Goal: Task Accomplishment & Management: Manage account settings

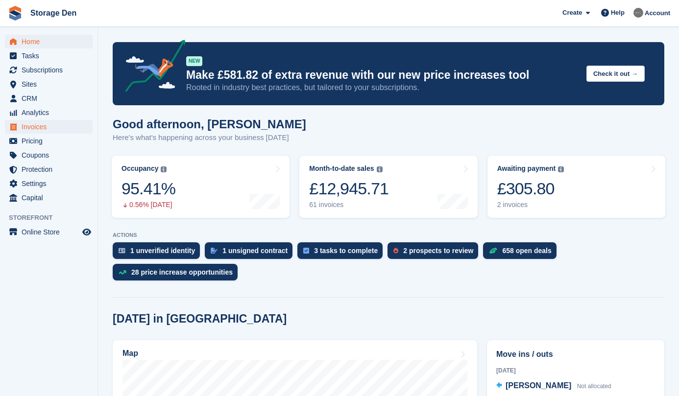
scroll to position [109, 0]
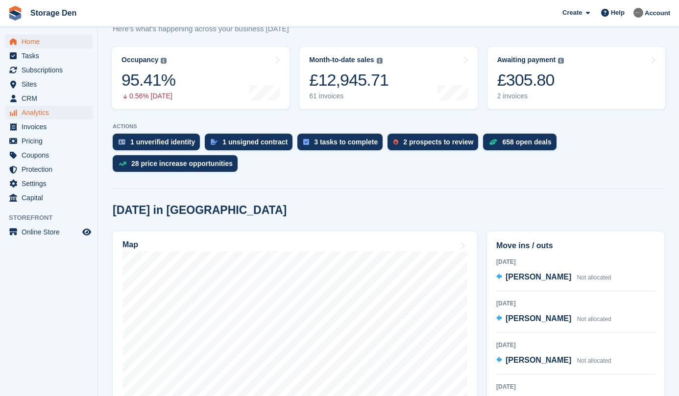
click at [70, 111] on span "Analytics" at bounding box center [51, 113] width 59 height 14
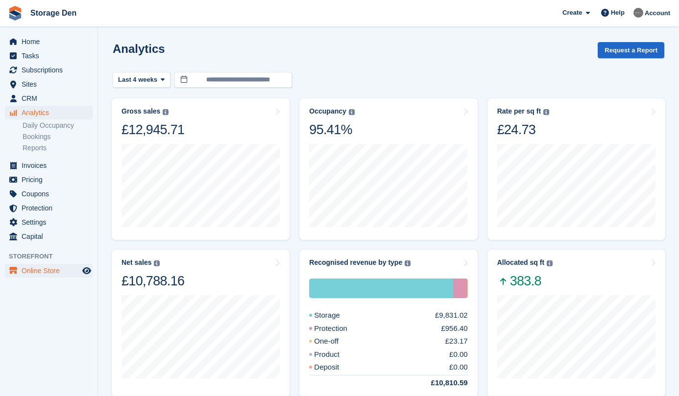
click at [46, 276] on span "Online Store" at bounding box center [51, 271] width 59 height 14
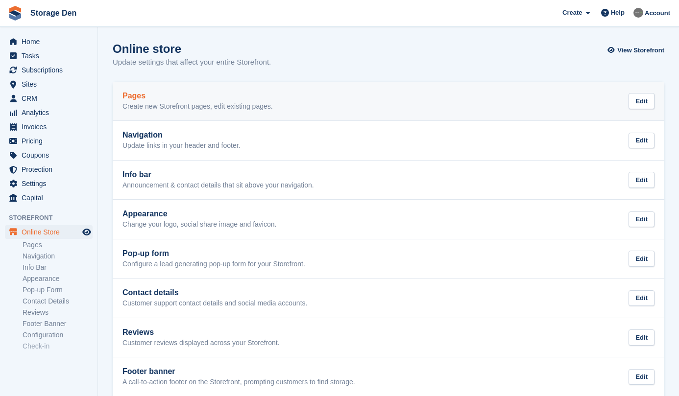
click at [186, 112] on link "Pages Create new Storefront pages, edit existing pages. Edit" at bounding box center [388, 101] width 551 height 39
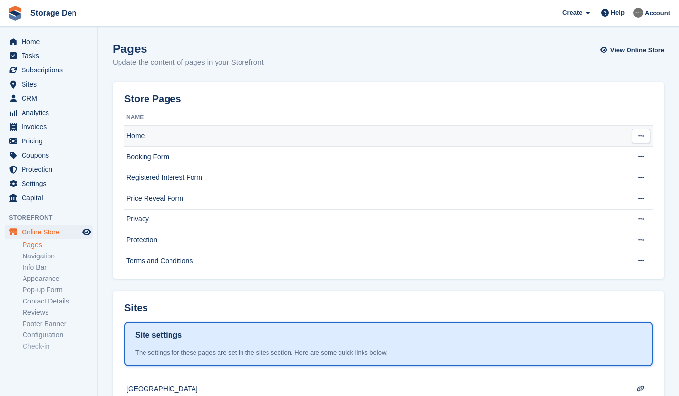
click at [169, 128] on td "Home" at bounding box center [375, 136] width 502 height 21
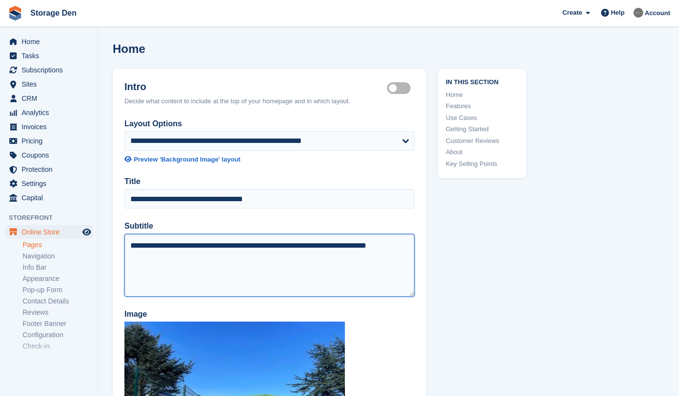
click at [223, 244] on textarea "**********" at bounding box center [269, 265] width 290 height 63
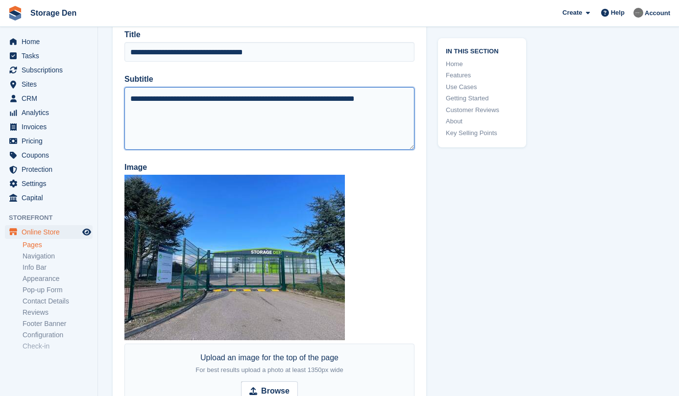
scroll to position [168, 0]
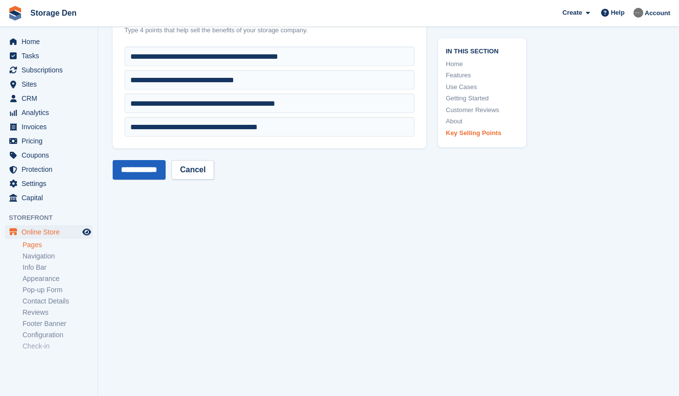
type textarea "**********"
click at [150, 161] on input "**********" at bounding box center [139, 171] width 53 height 20
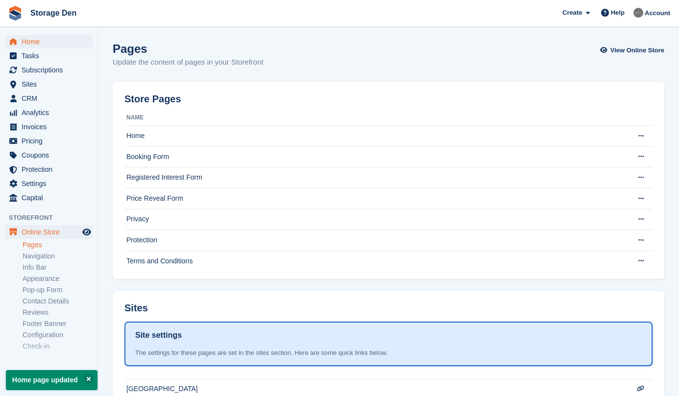
click at [53, 40] on span "Home" at bounding box center [51, 42] width 59 height 14
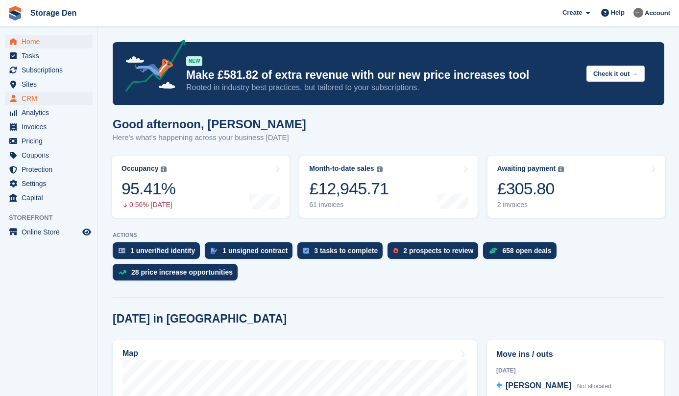
click at [70, 99] on span "CRM" at bounding box center [51, 99] width 59 height 14
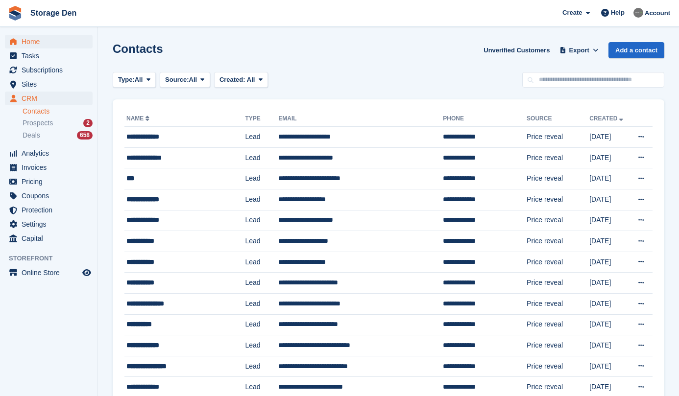
click at [50, 40] on span "Home" at bounding box center [51, 42] width 59 height 14
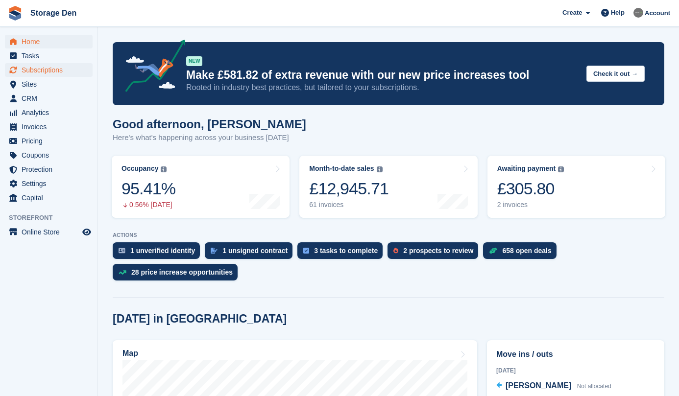
click at [43, 66] on span "Subscriptions" at bounding box center [51, 70] width 59 height 14
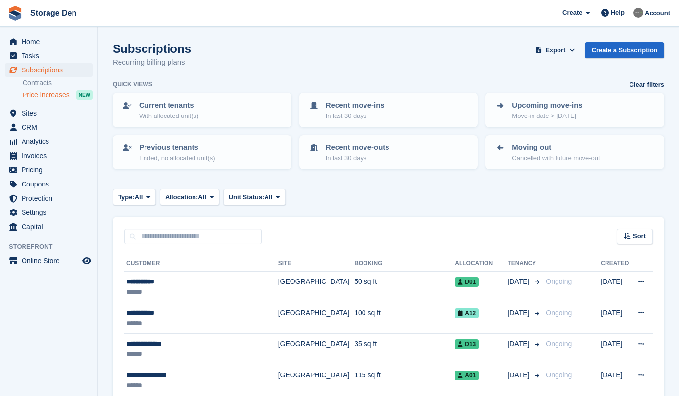
click at [69, 97] on span "Price increases" at bounding box center [46, 95] width 47 height 9
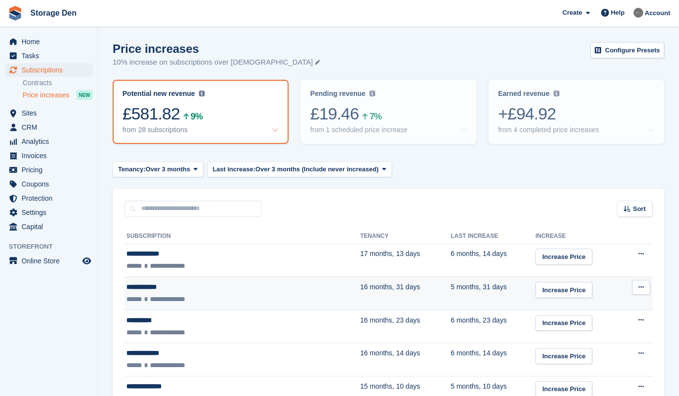
click at [228, 301] on div "**********" at bounding box center [203, 299] width 154 height 10
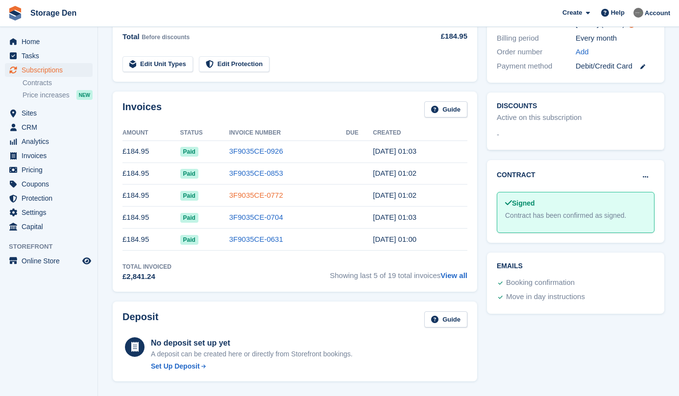
scroll to position [277, 0]
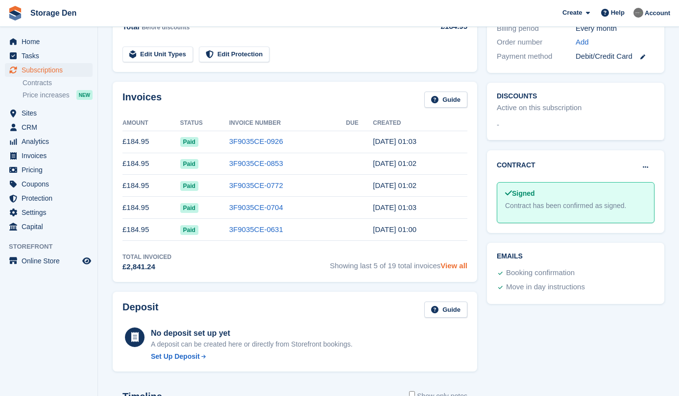
click at [460, 267] on link "View all" at bounding box center [453, 266] width 27 height 8
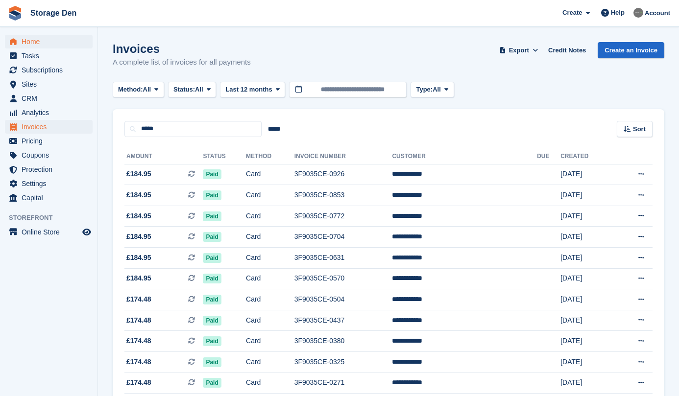
click at [31, 37] on span "Home" at bounding box center [51, 42] width 59 height 14
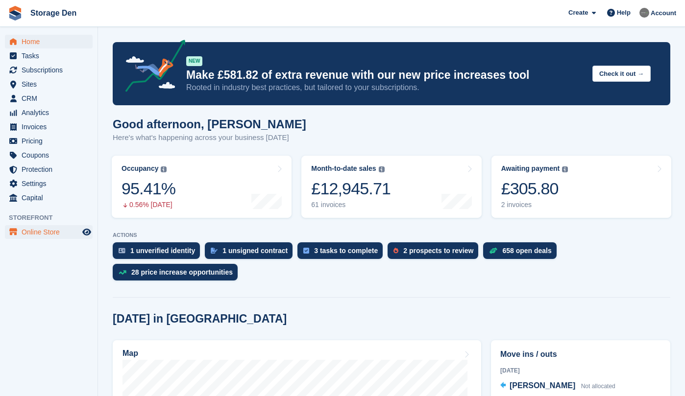
click at [67, 230] on span "Online Store" at bounding box center [51, 232] width 59 height 14
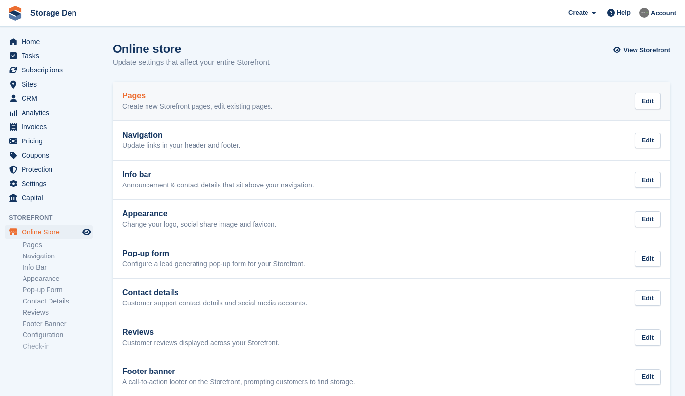
click at [144, 92] on h2 "Pages" at bounding box center [197, 96] width 150 height 9
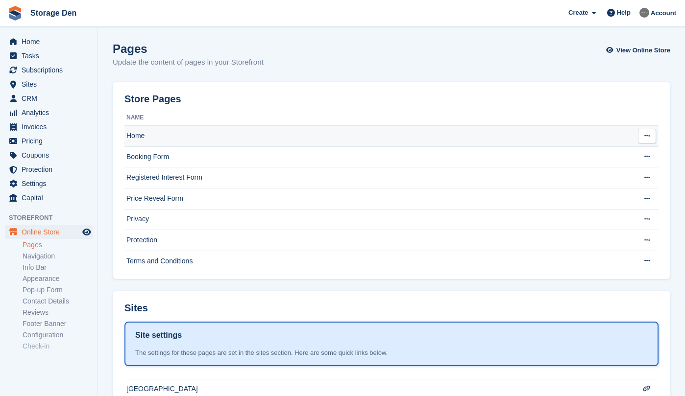
click at [167, 141] on td "Home" at bounding box center [377, 136] width 507 height 21
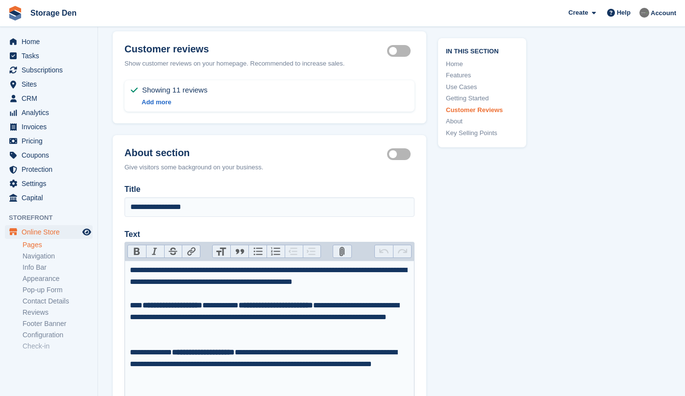
scroll to position [3672, 0]
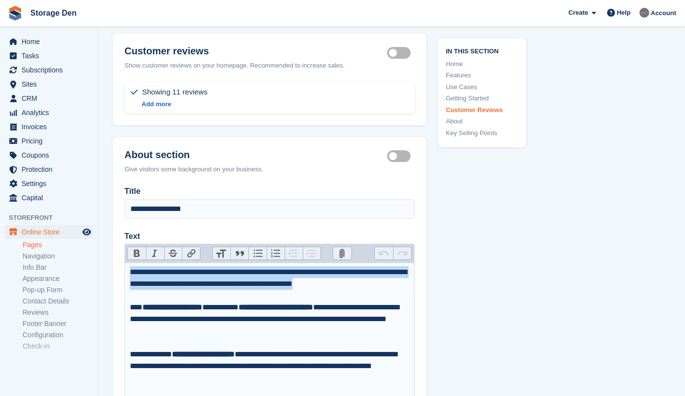
drag, startPoint x: 391, startPoint y: 280, endPoint x: 122, endPoint y: 260, distance: 269.1
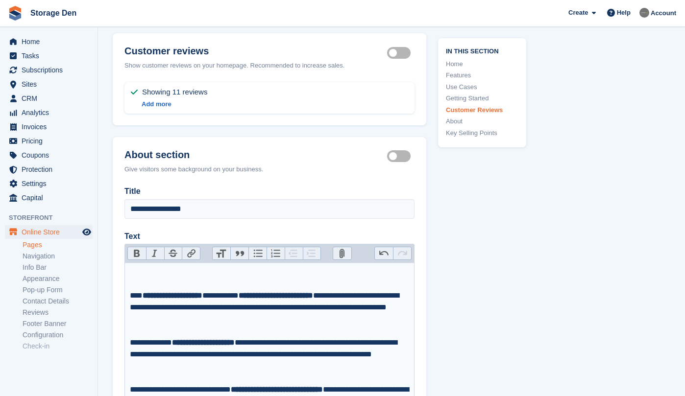
paste trix-editor "**********"
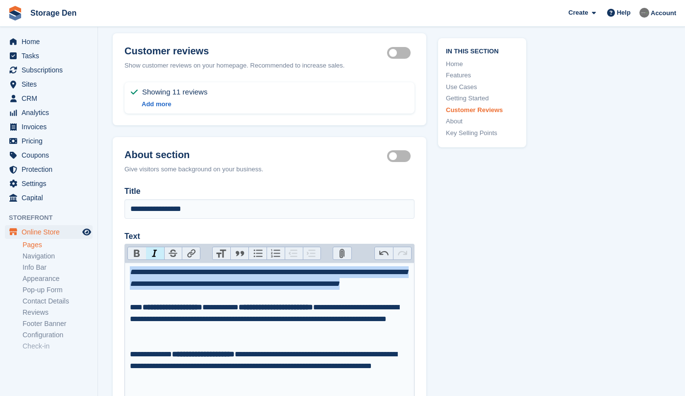
drag, startPoint x: 180, startPoint y: 291, endPoint x: 114, endPoint y: 259, distance: 73.4
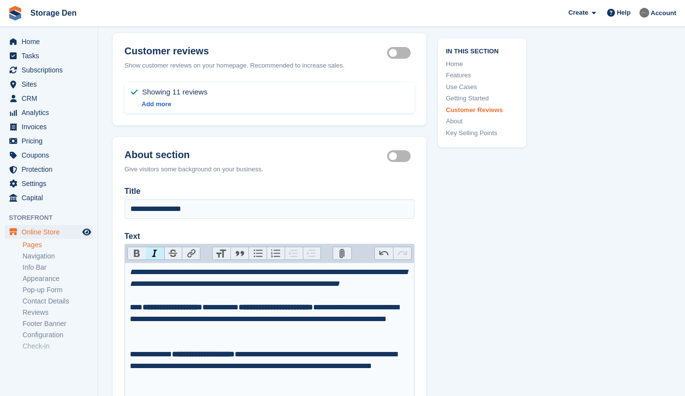
click at [158, 247] on button "Italic" at bounding box center [155, 253] width 18 height 13
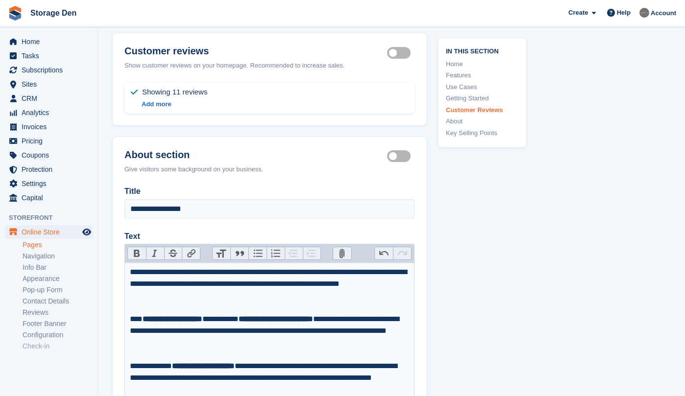
click at [172, 288] on div "**********" at bounding box center [270, 289] width 280 height 47
type trix-editor "**********"
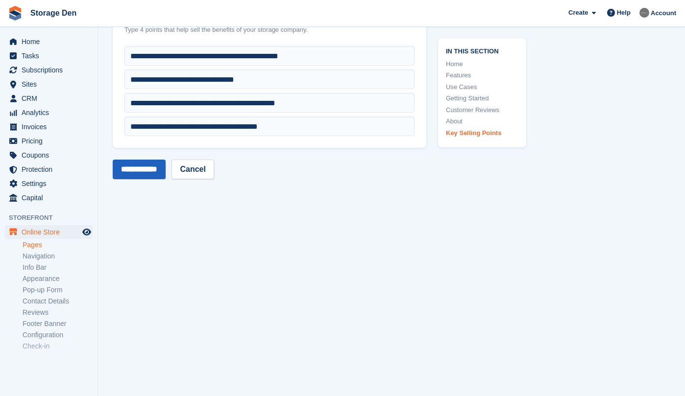
scroll to position [5214, 0]
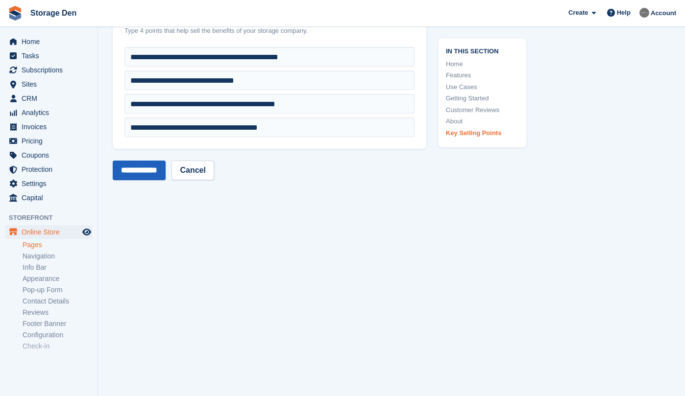
click at [159, 168] on input "**********" at bounding box center [139, 171] width 53 height 20
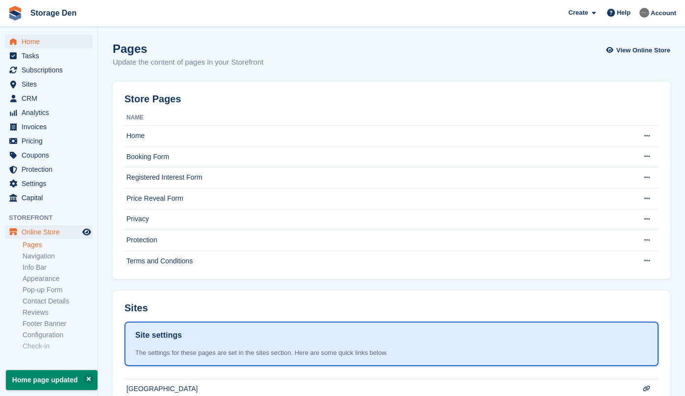
click at [51, 38] on span "Home" at bounding box center [51, 42] width 59 height 14
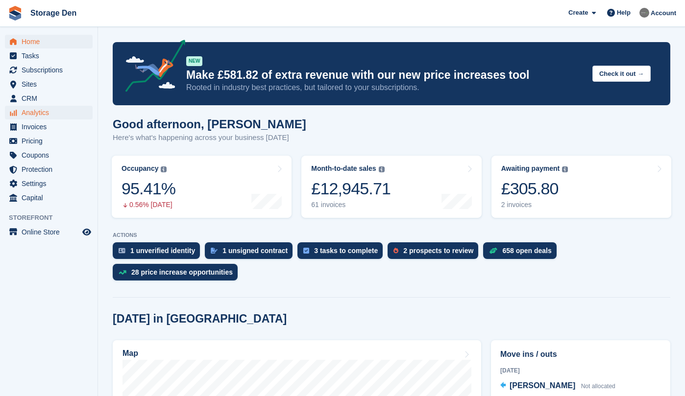
click at [59, 109] on span "Analytics" at bounding box center [51, 113] width 59 height 14
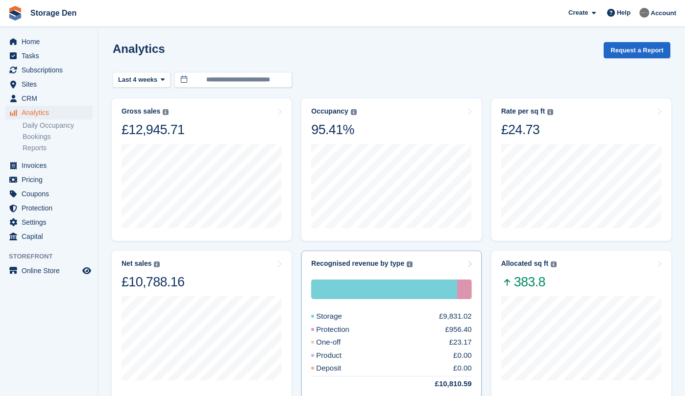
click at [387, 311] on div "Storage £9,831.02 Protection £956.40 One-off £23.17 Product £0.00 Deposit £0.00…" at bounding box center [391, 335] width 160 height 110
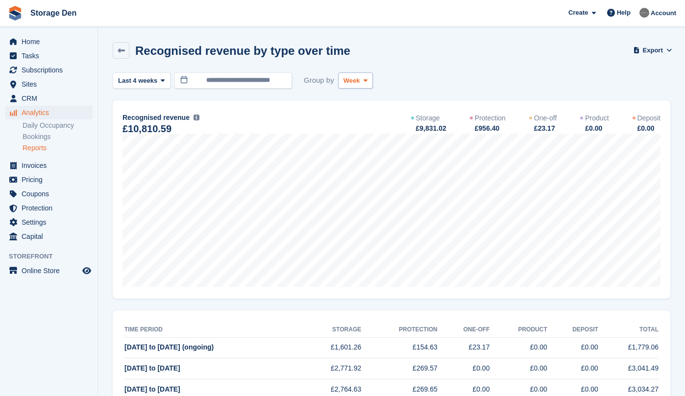
click at [359, 84] on span "Week" at bounding box center [351, 81] width 17 height 10
click at [366, 134] on link "Month" at bounding box center [384, 139] width 85 height 18
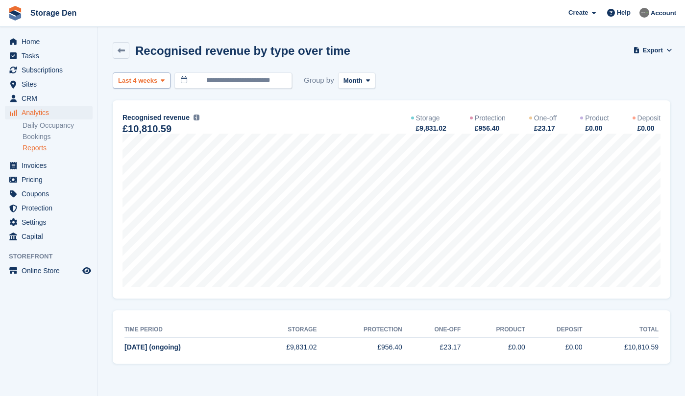
click at [153, 81] on span "Last 4 weeks" at bounding box center [137, 81] width 39 height 10
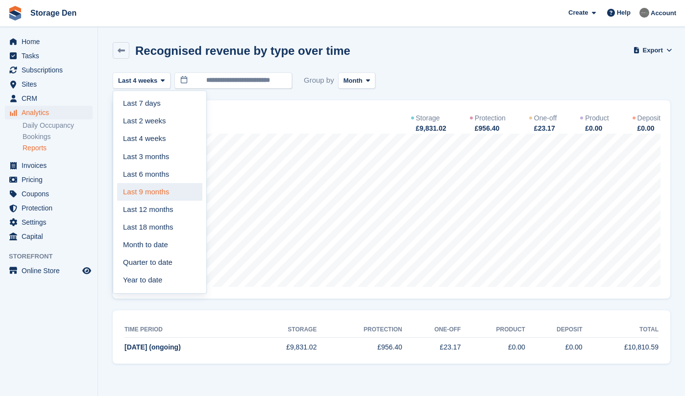
click at [159, 197] on link "Last 9 months" at bounding box center [159, 192] width 85 height 18
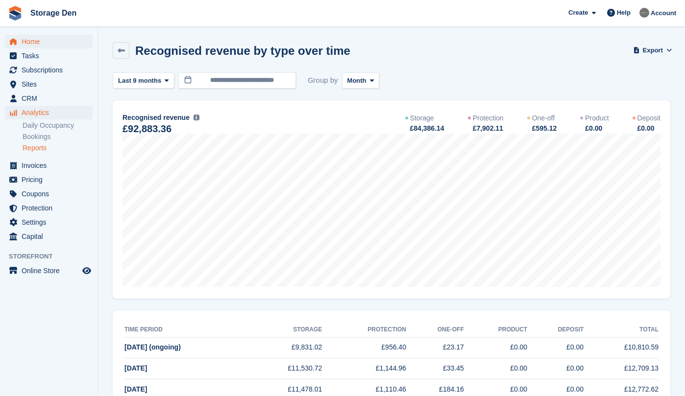
click at [49, 41] on span "Home" at bounding box center [51, 42] width 59 height 14
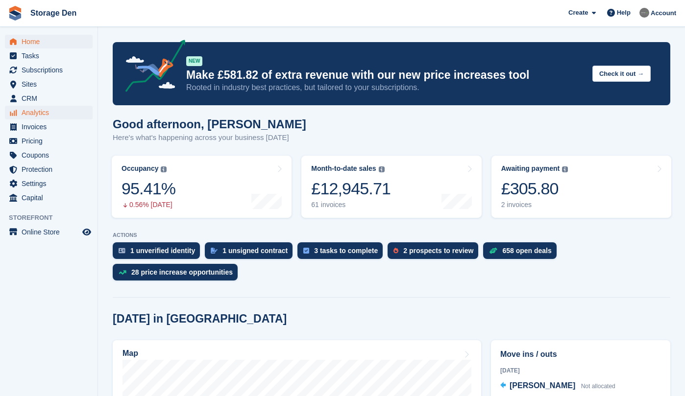
click at [57, 112] on span "Analytics" at bounding box center [51, 113] width 59 height 14
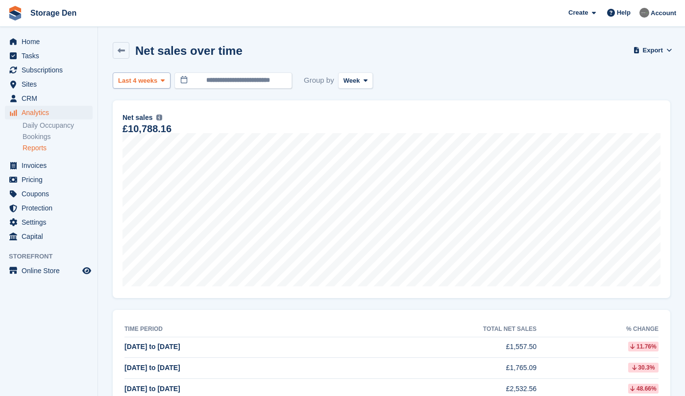
click at [163, 81] on icon at bounding box center [163, 80] width 4 height 6
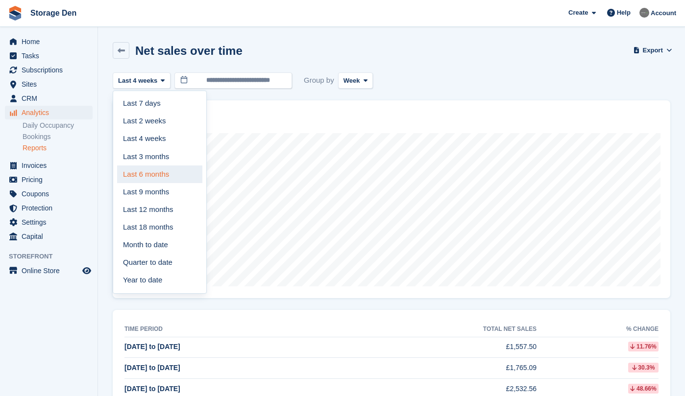
click at [169, 176] on link "Last 6 months" at bounding box center [159, 175] width 85 height 18
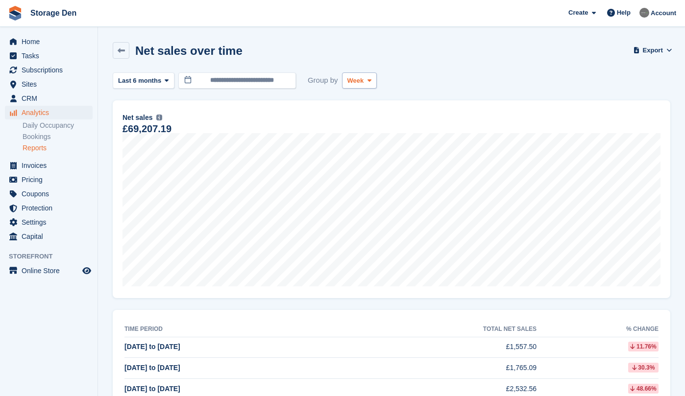
click at [364, 79] on span "Week" at bounding box center [355, 81] width 17 height 10
click at [384, 134] on link "Month" at bounding box center [388, 139] width 85 height 18
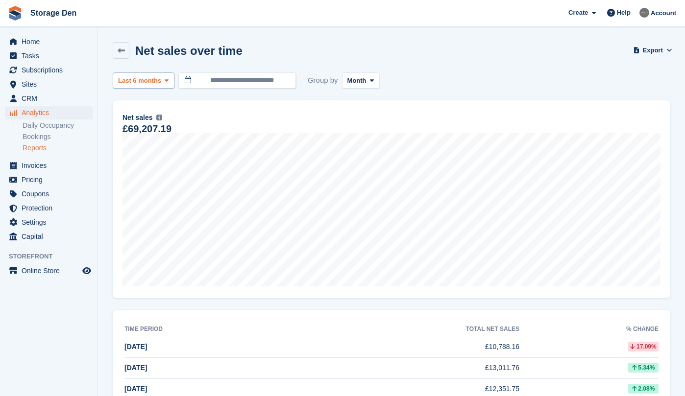
click at [158, 81] on span "Last 6 months" at bounding box center [139, 81] width 43 height 10
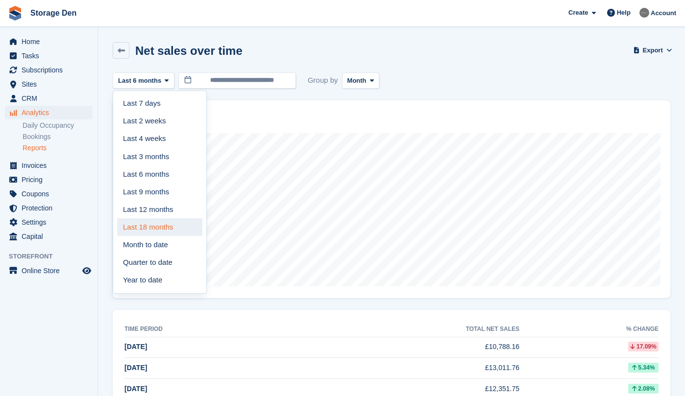
click at [156, 220] on link "Last 18 months" at bounding box center [159, 227] width 85 height 18
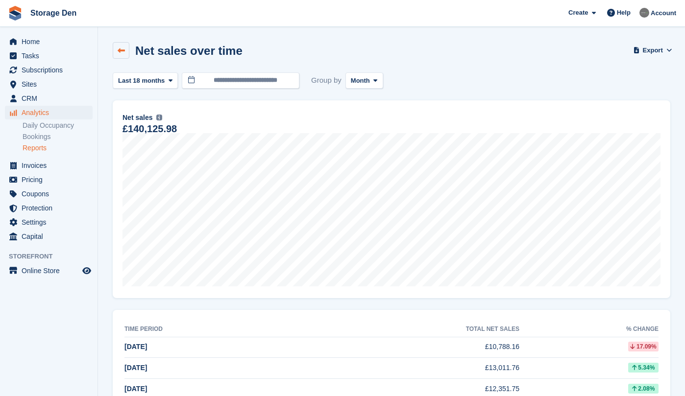
click at [122, 51] on icon at bounding box center [121, 50] width 7 height 7
click at [159, 84] on span "Last 12 months" at bounding box center [141, 81] width 47 height 10
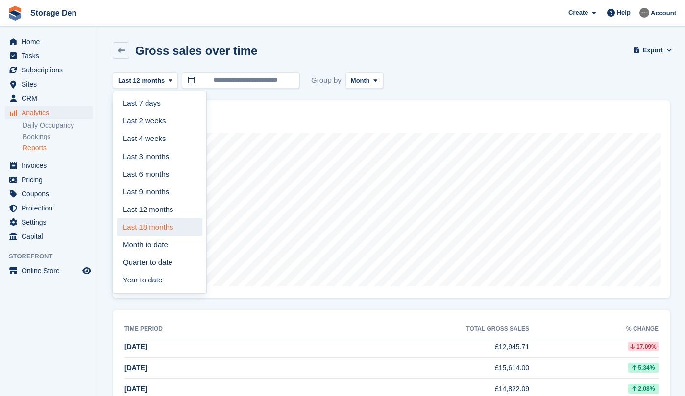
click at [160, 224] on link "Last 18 months" at bounding box center [159, 227] width 85 height 18
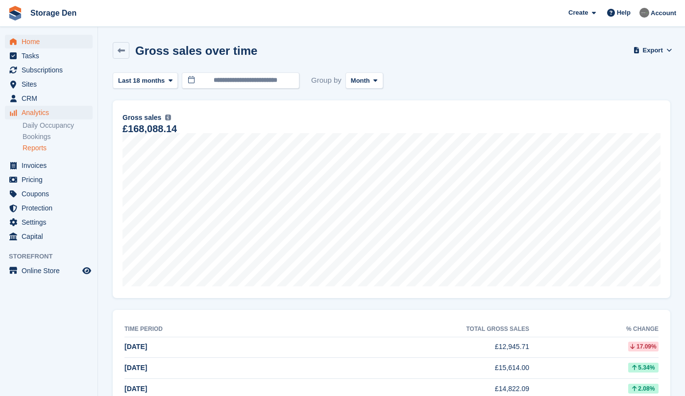
click at [50, 41] on span "Home" at bounding box center [51, 42] width 59 height 14
